Goal: Find specific page/section: Find specific page/section

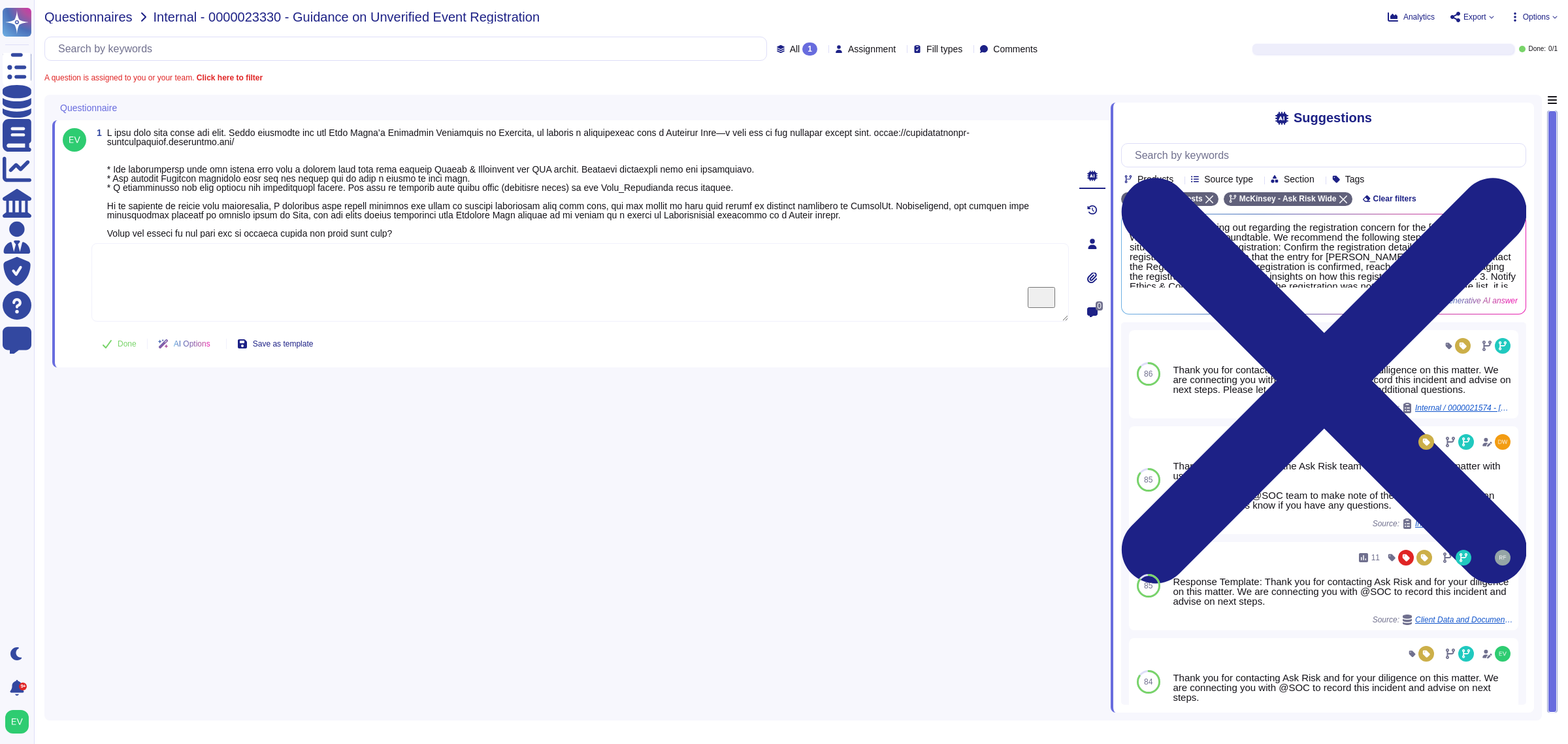
scroll to position [164, 0]
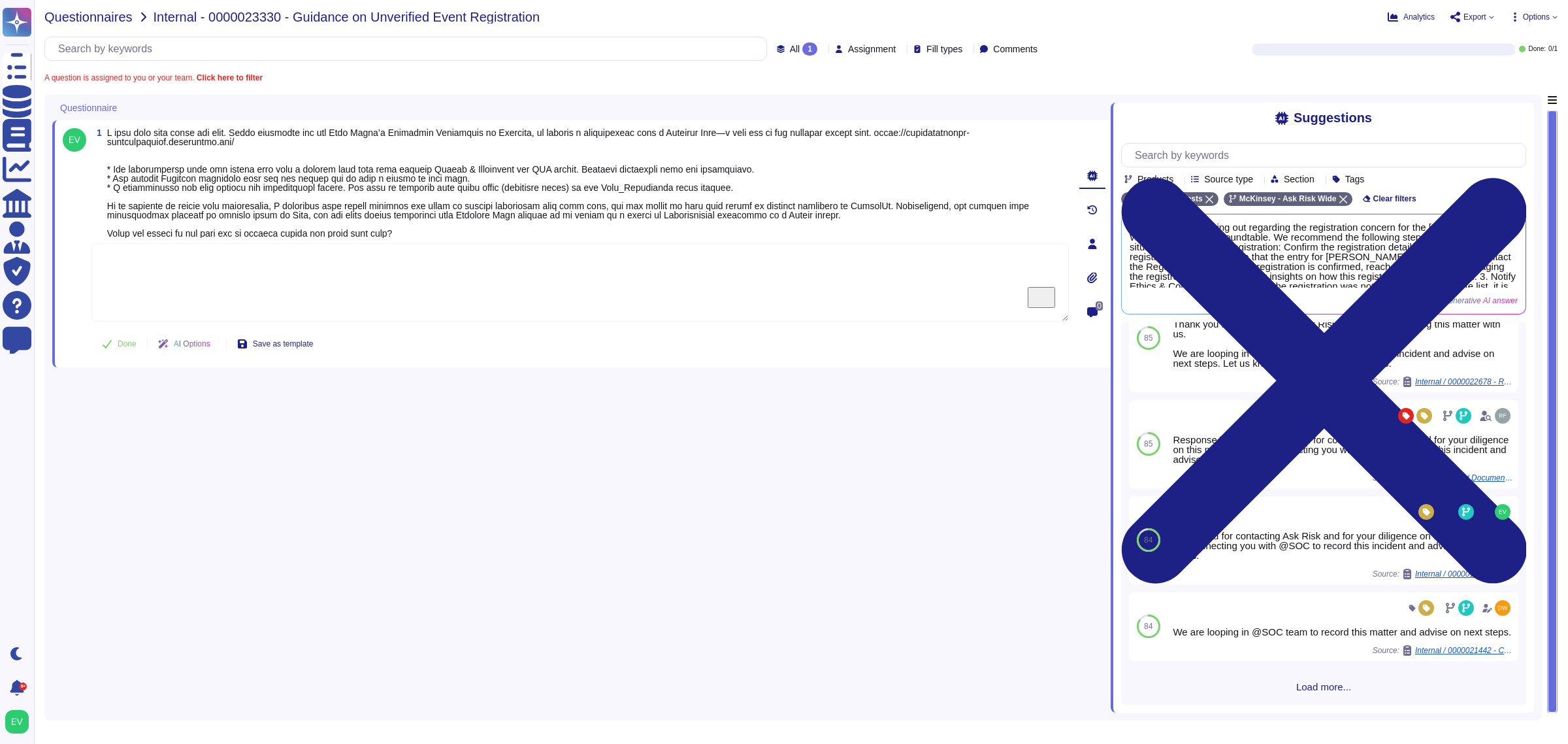
click at [89, 18] on span "Questionnaires" at bounding box center [88, 17] width 88 height 13
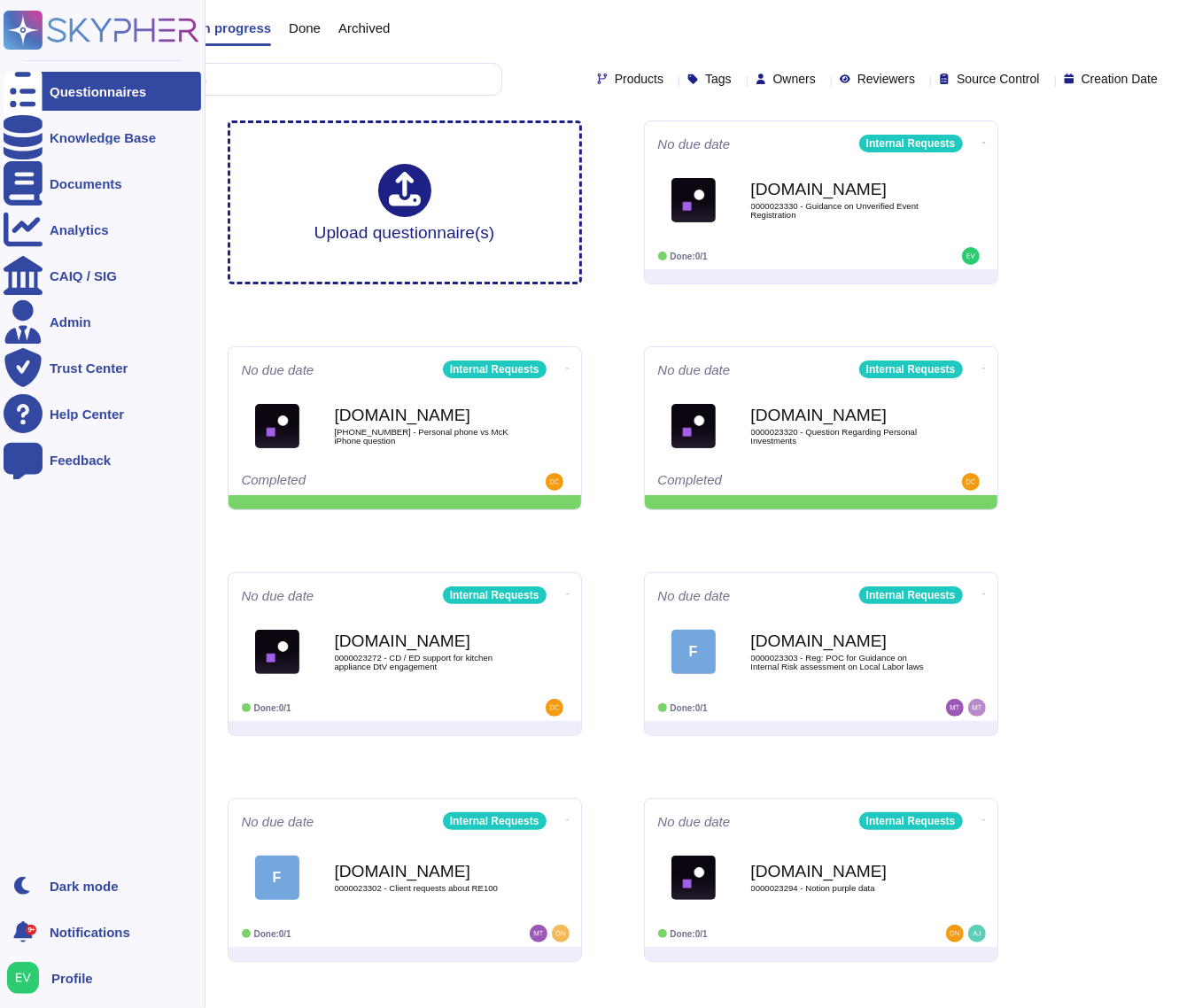
click at [33, 16] on rect at bounding box center [23, 30] width 39 height 39
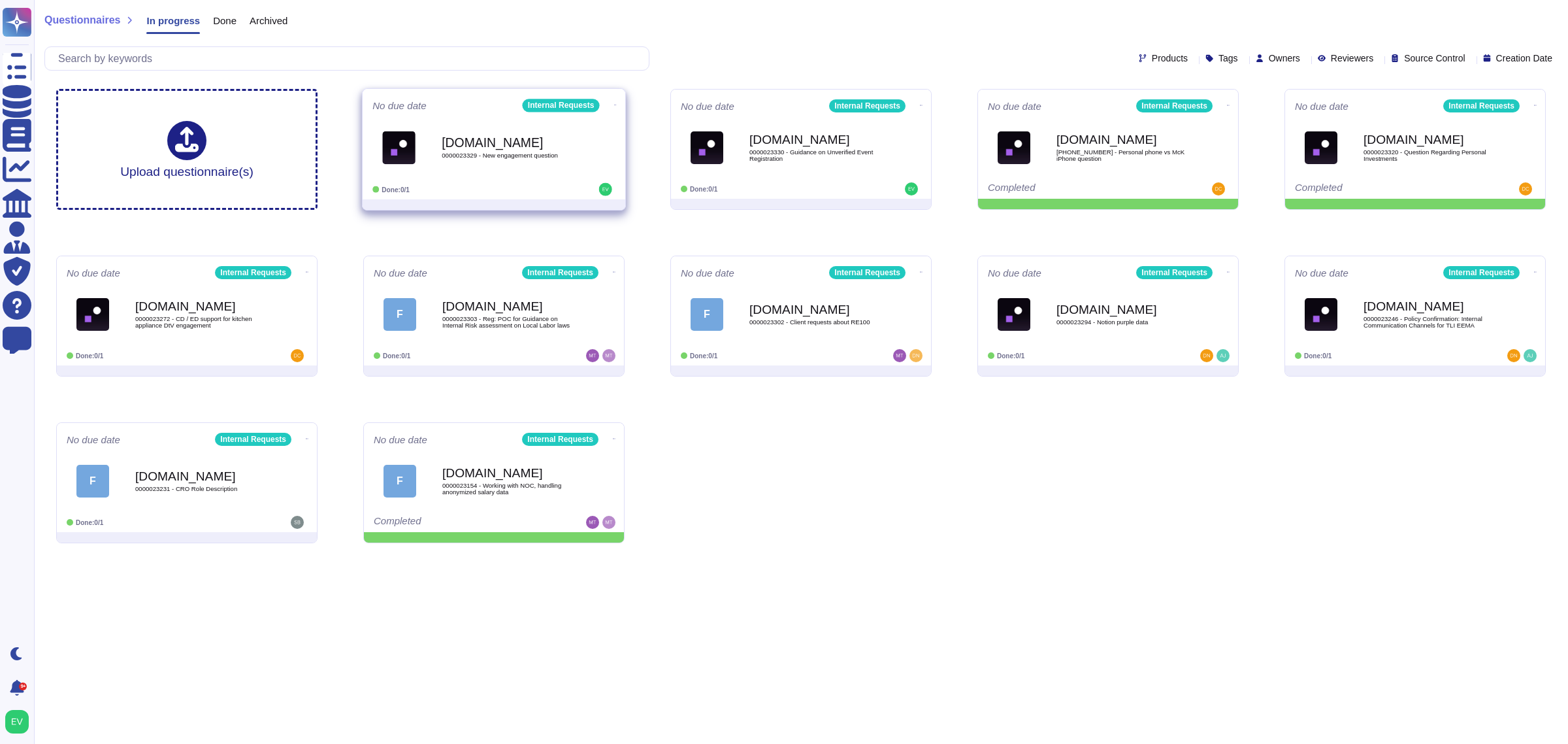
click at [513, 132] on div "[DOMAIN_NAME] 0000023329 - New engagement question" at bounding box center [508, 147] width 132 height 53
